Goal: Find contact information: Find contact information

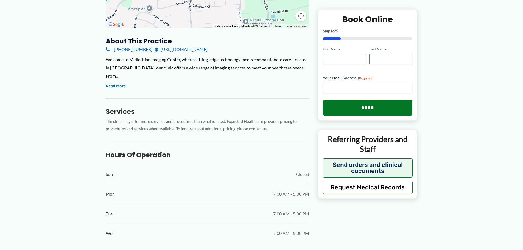
scroll to position [110, 0]
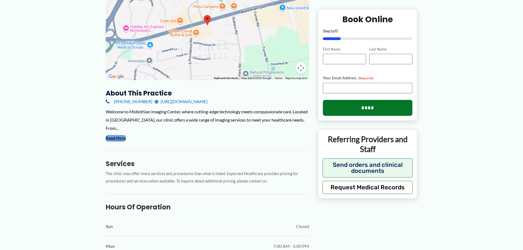
click at [119, 138] on button "Read More" at bounding box center [116, 138] width 20 height 7
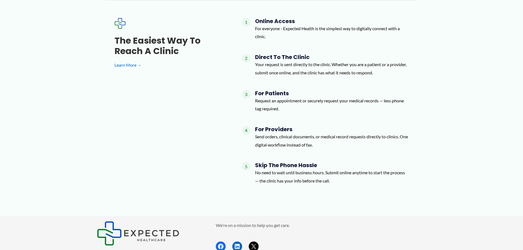
scroll to position [712, 0]
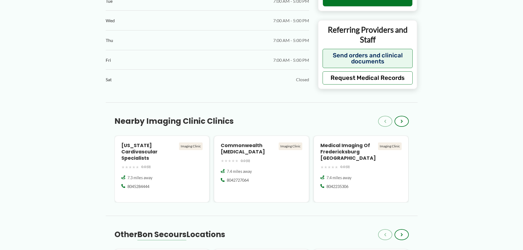
scroll to position [357, 0]
